Goal: Communication & Community: Answer question/provide support

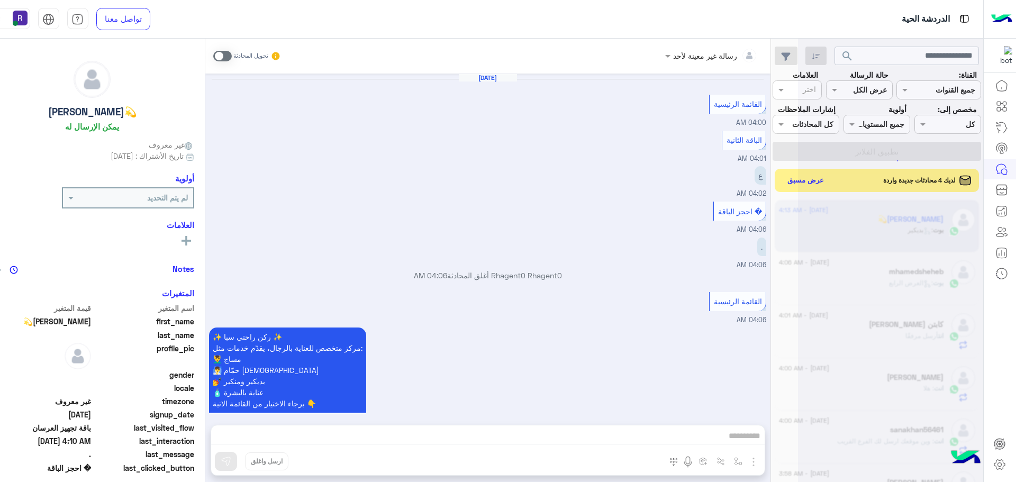
scroll to position [399, 0]
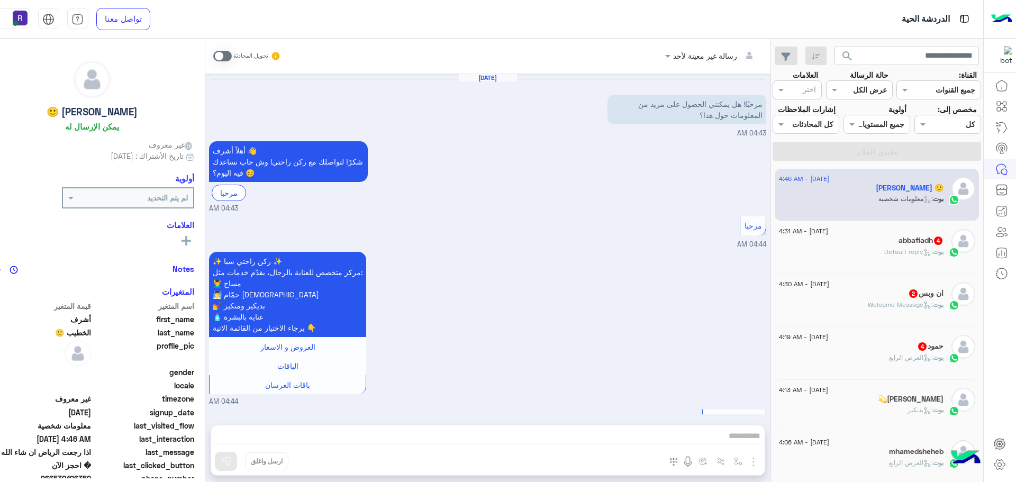
scroll to position [818, 0]
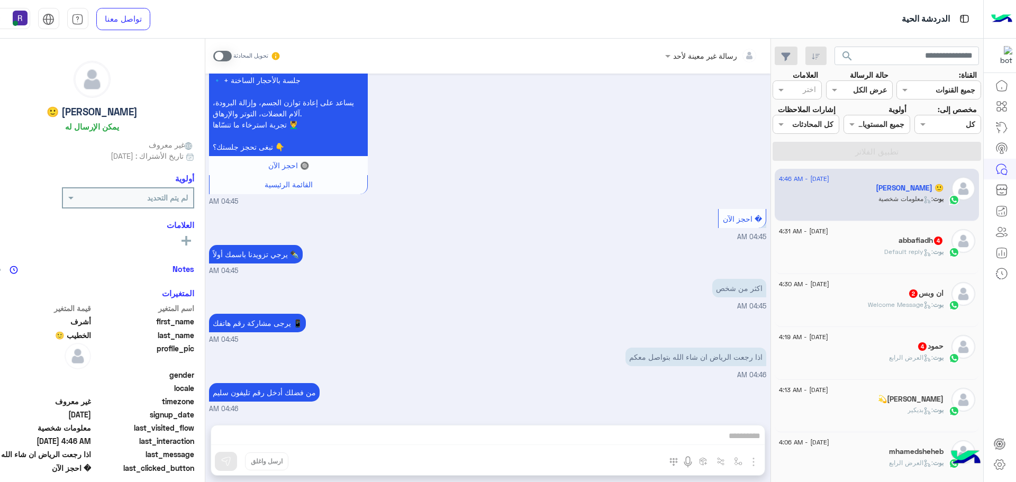
click at [921, 259] on div "[PERSON_NAME] : Default reply" at bounding box center [861, 256] width 165 height 19
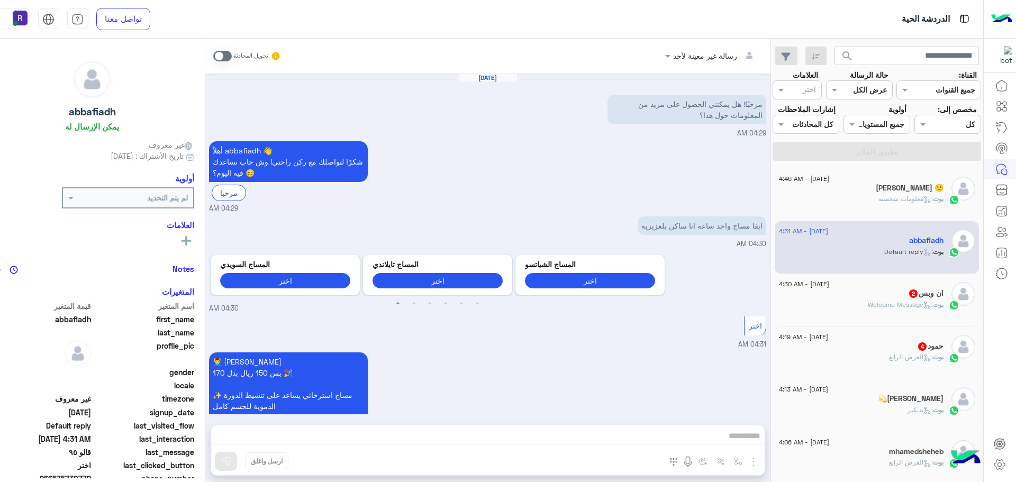
scroll to position [207, 0]
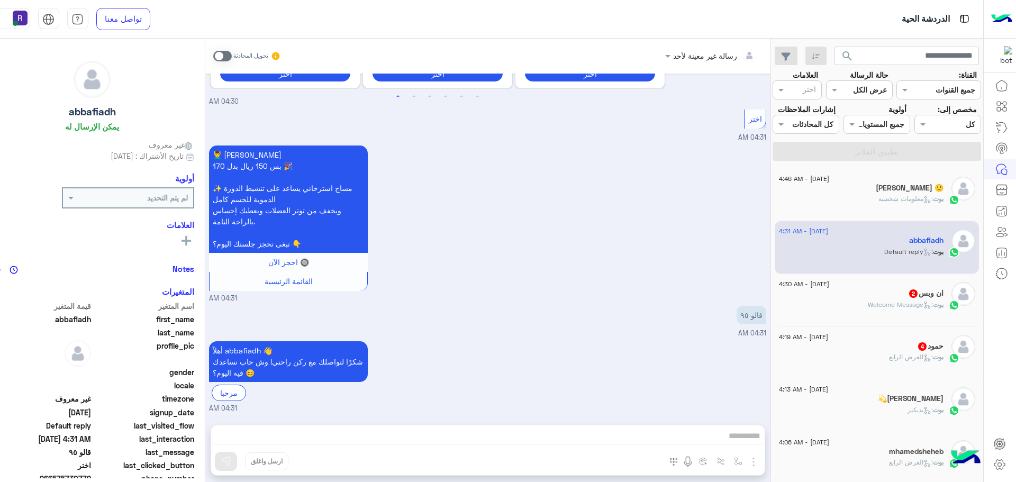
click at [915, 298] on div "ان وبس 2" at bounding box center [861, 294] width 165 height 11
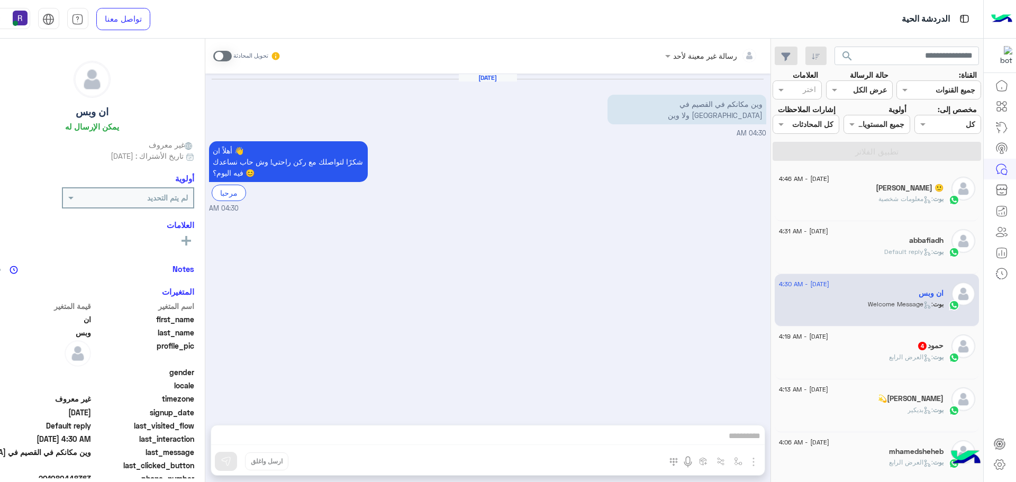
click at [914, 358] on span ": [PERSON_NAME]" at bounding box center [911, 357] width 44 height 8
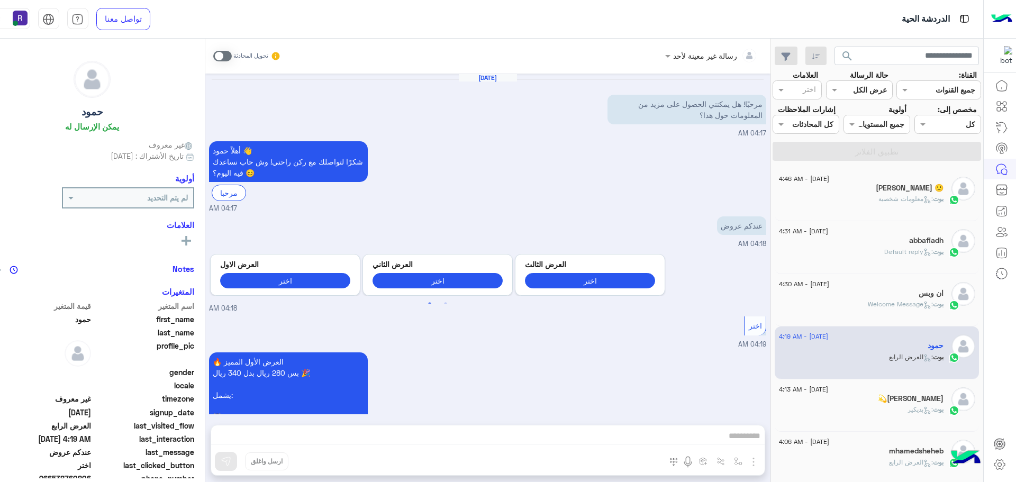
scroll to position [426, 0]
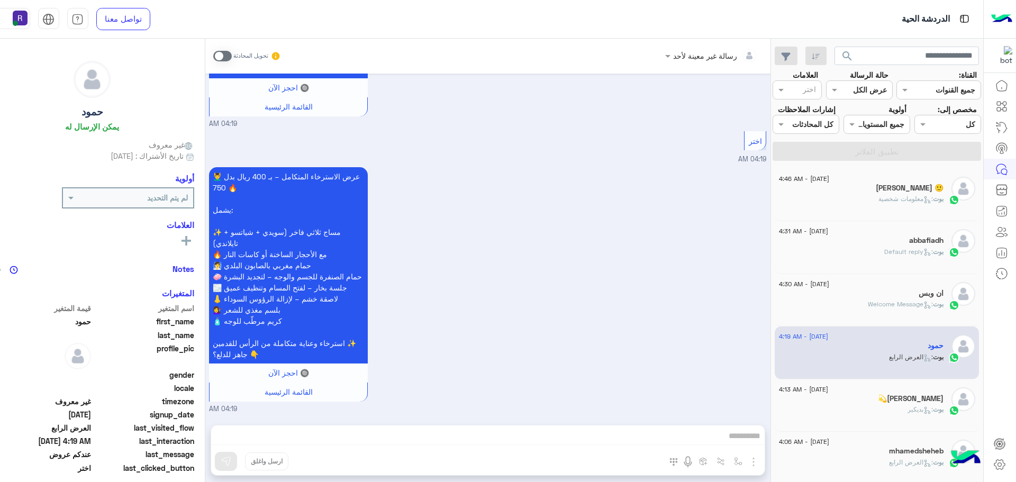
click at [919, 413] on span "بوت : بديكير" at bounding box center [925, 409] width 36 height 8
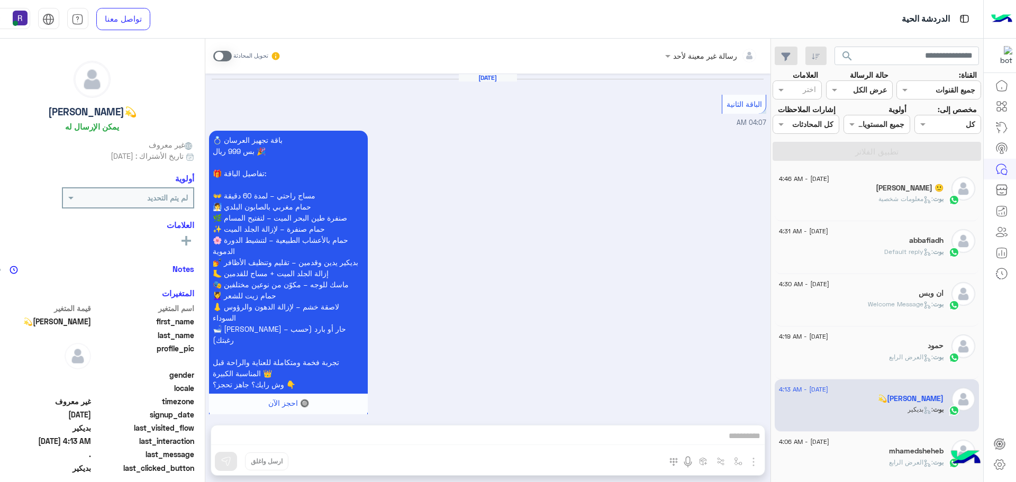
scroll to position [1999, 0]
